Goal: Task Accomplishment & Management: Complete application form

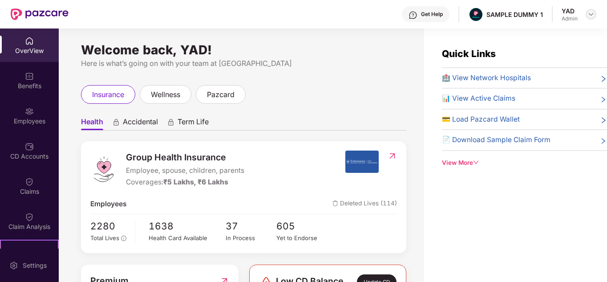
click at [592, 14] on img at bounding box center [591, 14] width 7 height 7
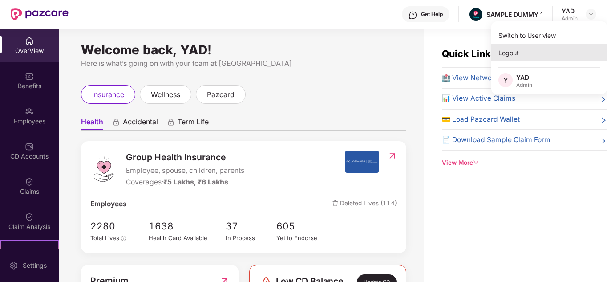
click at [511, 57] on div "Logout" at bounding box center [550, 52] width 116 height 17
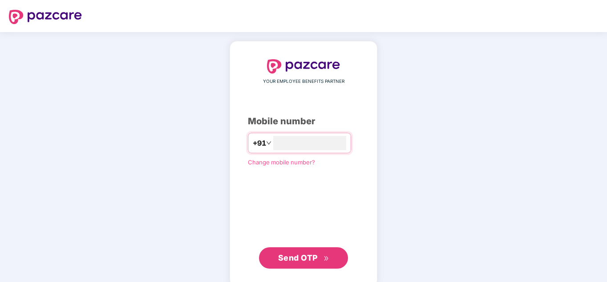
type input "**********"
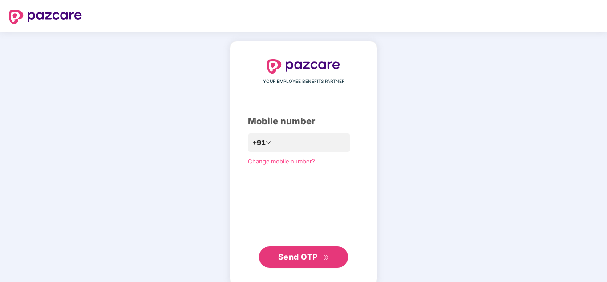
click at [290, 252] on span "Send OTP" at bounding box center [303, 257] width 51 height 12
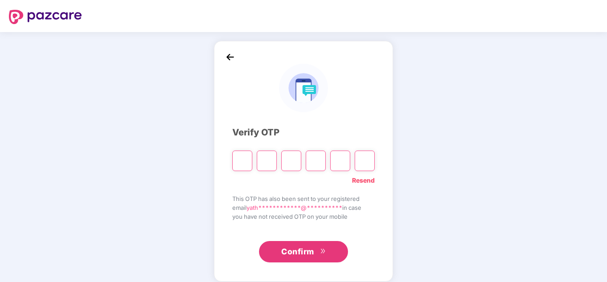
type input "*"
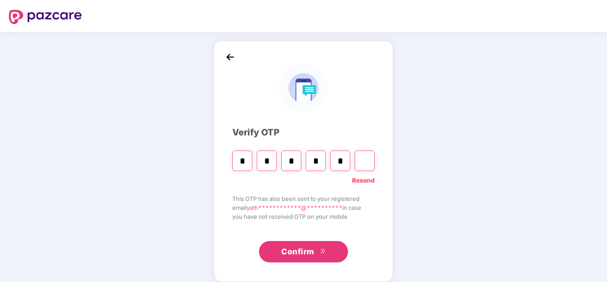
type input "*"
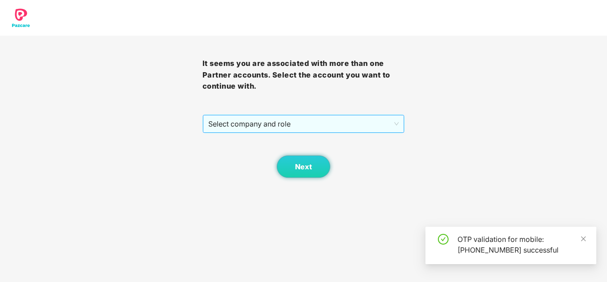
click at [265, 119] on span "Select company and role" at bounding box center [303, 123] width 191 height 17
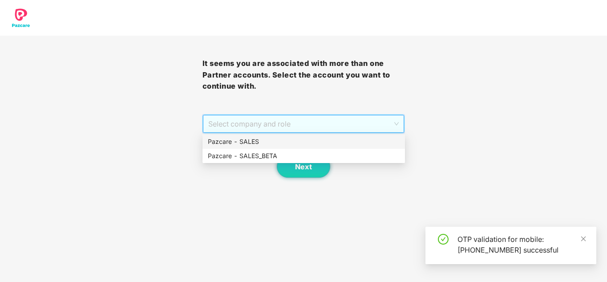
click at [249, 140] on div "Pazcare - SALES" at bounding box center [304, 142] width 192 height 10
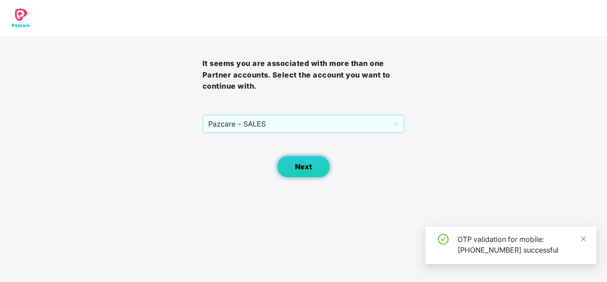
click at [284, 161] on button "Next" at bounding box center [303, 166] width 53 height 22
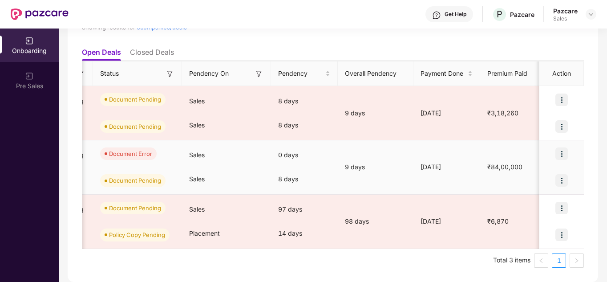
scroll to position [0, 296]
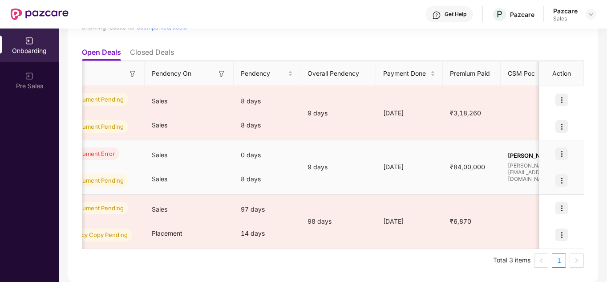
click at [564, 155] on img at bounding box center [562, 153] width 12 height 12
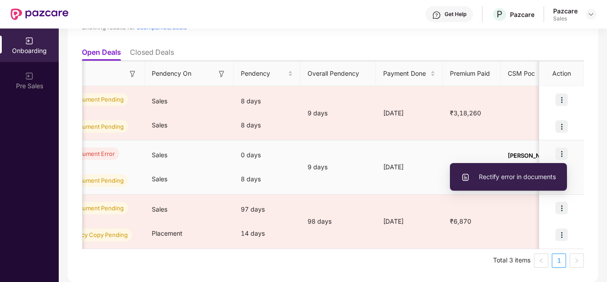
click at [531, 177] on span "Rectify error in documents" at bounding box center [508, 177] width 95 height 10
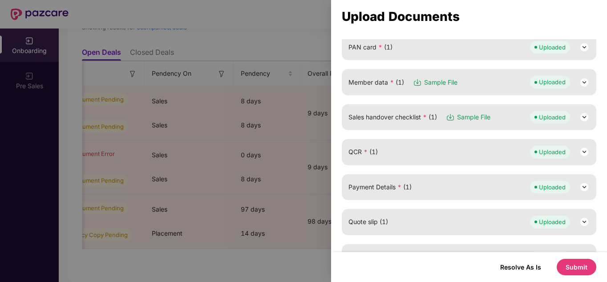
scroll to position [145, 0]
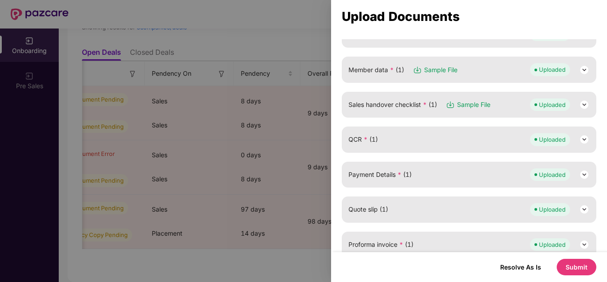
click at [583, 67] on img at bounding box center [584, 70] width 11 height 11
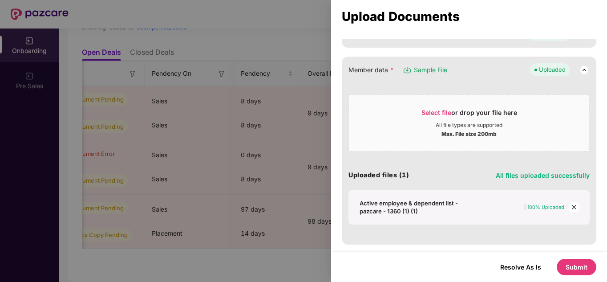
click at [572, 207] on icon "close" at bounding box center [574, 207] width 6 height 6
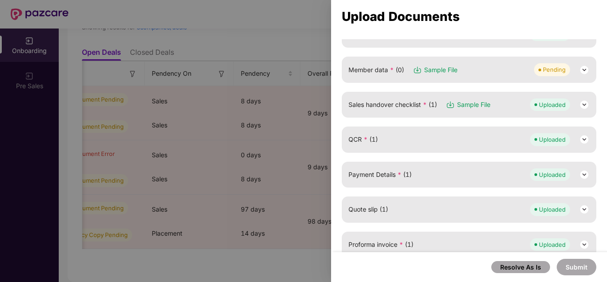
click at [584, 71] on img at bounding box center [584, 70] width 11 height 11
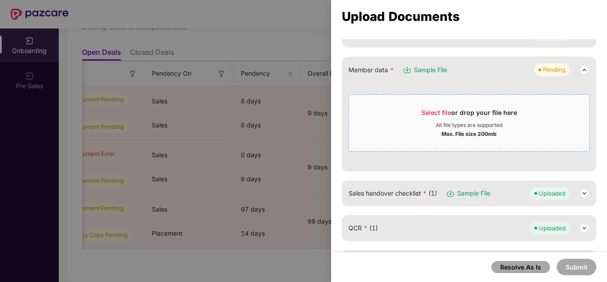
click at [485, 115] on div "Select file or drop your file here" at bounding box center [470, 114] width 96 height 13
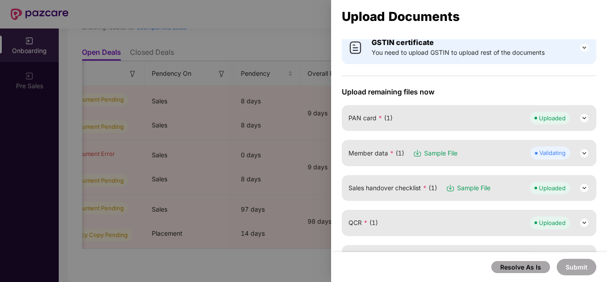
scroll to position [62, 0]
click at [581, 153] on img at bounding box center [584, 152] width 11 height 11
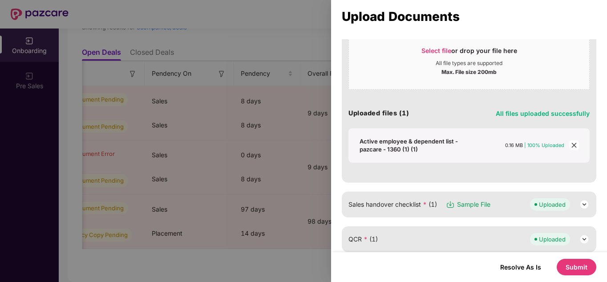
scroll to position [0, 0]
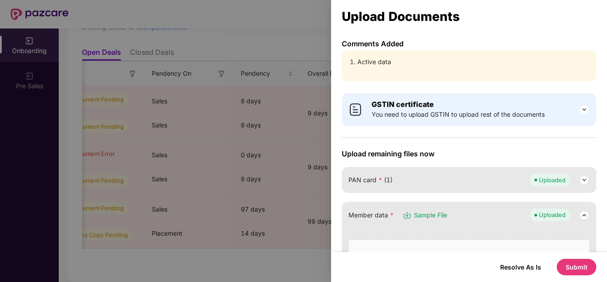
click at [576, 272] on button "Submit" at bounding box center [577, 267] width 40 height 16
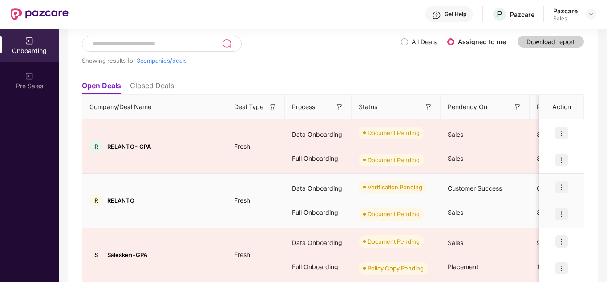
scroll to position [51, 0]
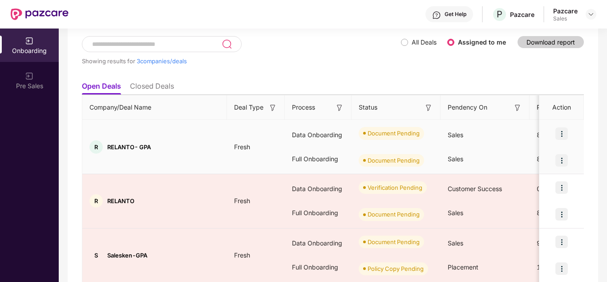
click at [563, 137] on img at bounding box center [562, 133] width 12 height 12
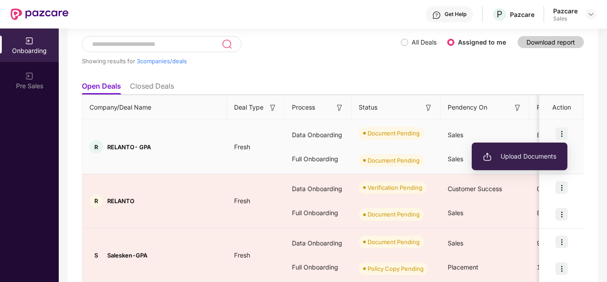
click at [533, 158] on span "Upload Documents" at bounding box center [519, 156] width 73 height 10
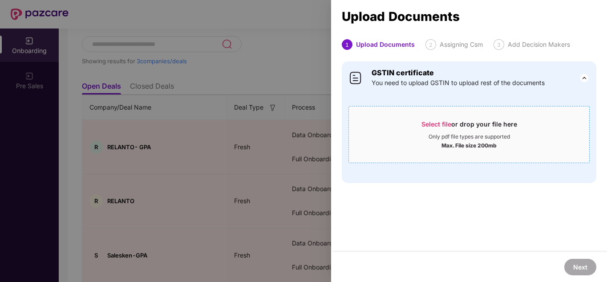
click at [443, 134] on div "Only pdf file types are supported" at bounding box center [469, 136] width 81 height 7
click at [266, 121] on div at bounding box center [303, 141] width 607 height 282
